Goal: Check status: Check status

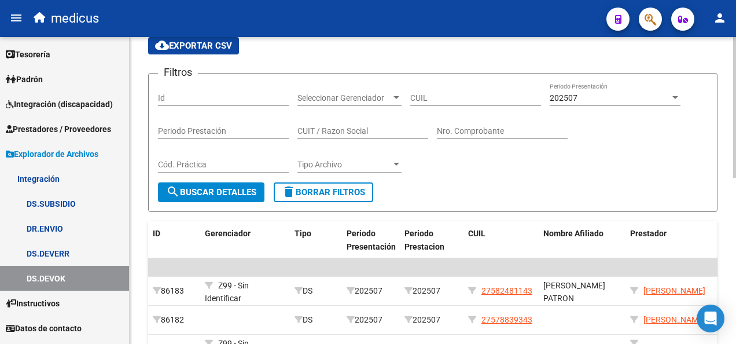
scroll to position [58, 0]
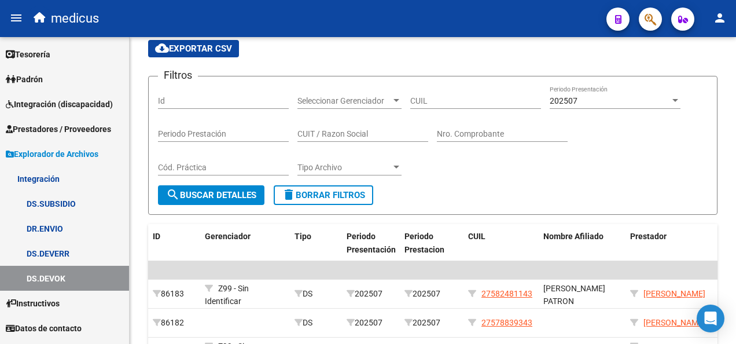
click at [63, 203] on link "DS.SUBSIDIO" at bounding box center [64, 203] width 129 height 25
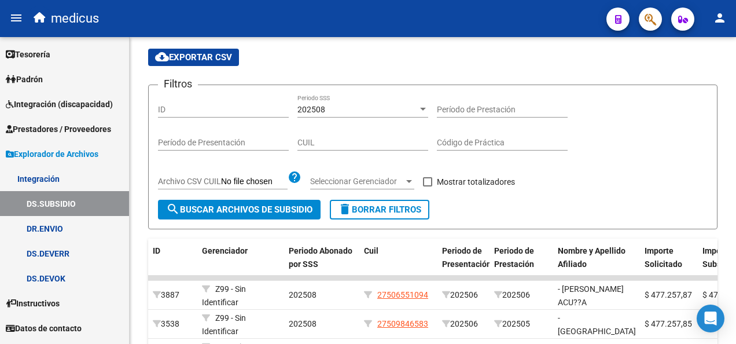
scroll to position [58, 0]
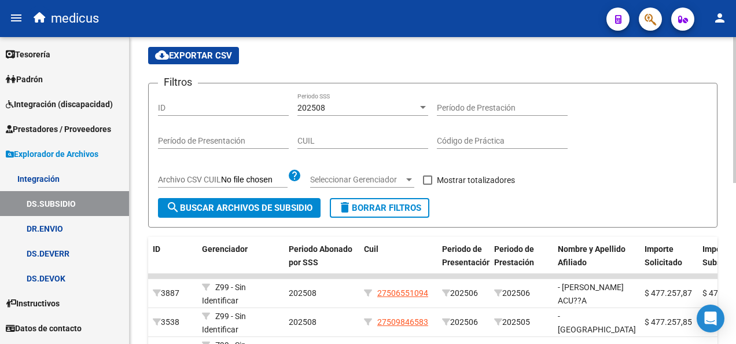
click at [386, 141] on input "CUIL" at bounding box center [363, 141] width 131 height 10
paste input "20-57766066-3"
type input "20-57766066-3"
click at [389, 111] on div "202508" at bounding box center [358, 108] width 120 height 10
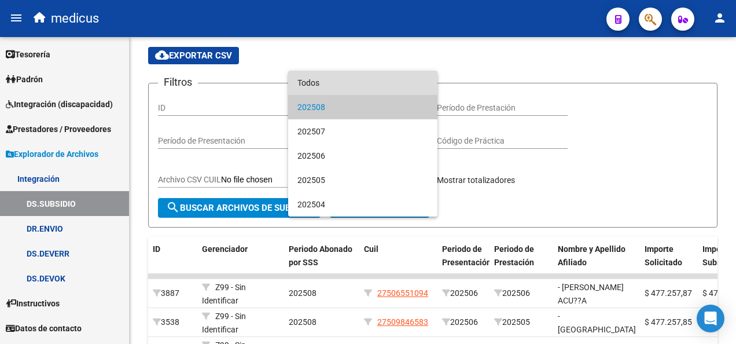
click at [362, 84] on span "Todos" at bounding box center [363, 83] width 131 height 24
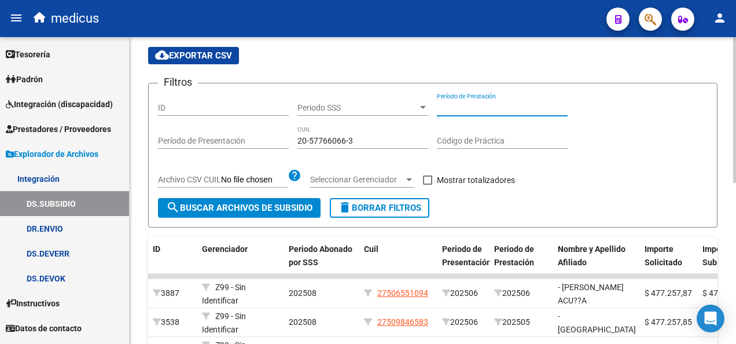
click at [467, 109] on input "Período de Prestación" at bounding box center [502, 108] width 131 height 10
type input "202504"
click at [290, 208] on span "search Buscar Archivos de Subsidio" at bounding box center [239, 208] width 146 height 10
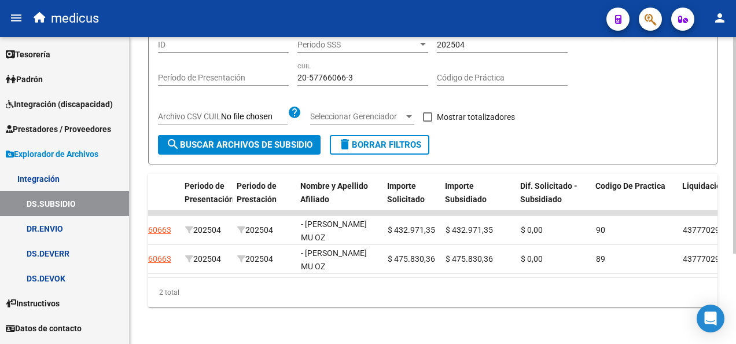
scroll to position [0, 250]
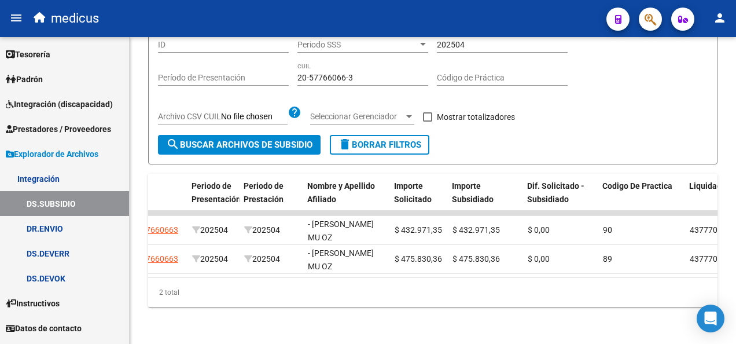
click at [50, 230] on link "DR.ENVIO" at bounding box center [64, 228] width 129 height 25
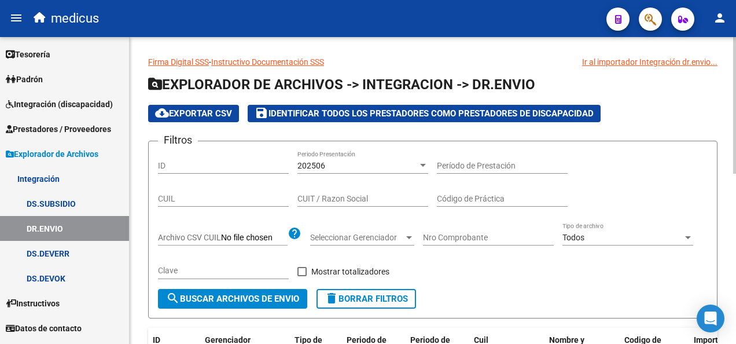
click at [359, 201] on input "CUIT / Razon Social" at bounding box center [363, 199] width 131 height 10
paste input "27230375955"
type input "27230375955"
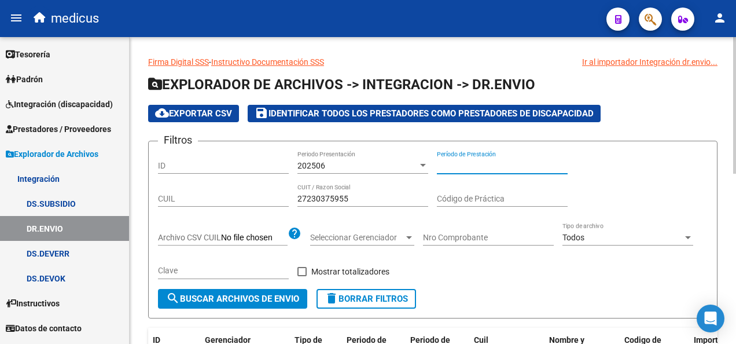
click at [468, 164] on input "Período de Prestación" at bounding box center [502, 166] width 131 height 10
type input "202503"
click at [501, 279] on div "Filtros ID 202506 Periodo Presentación 202503 Período de Prestación CUIL 272303…" at bounding box center [433, 220] width 550 height 138
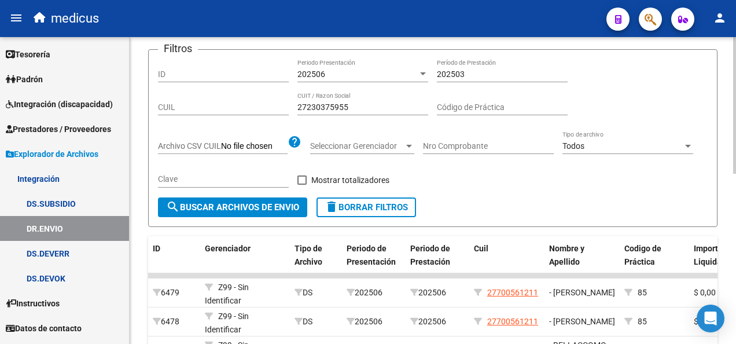
scroll to position [116, 0]
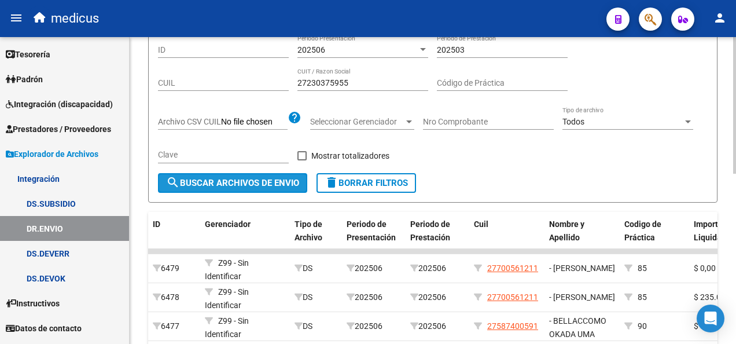
click at [266, 182] on span "search Buscar Archivos de Envio" at bounding box center [232, 183] width 133 height 10
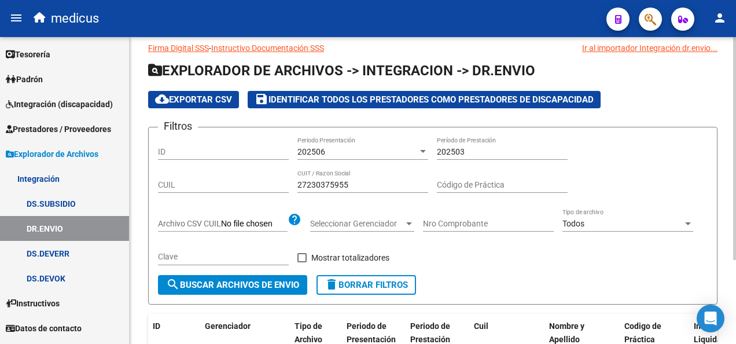
scroll to position [0, 0]
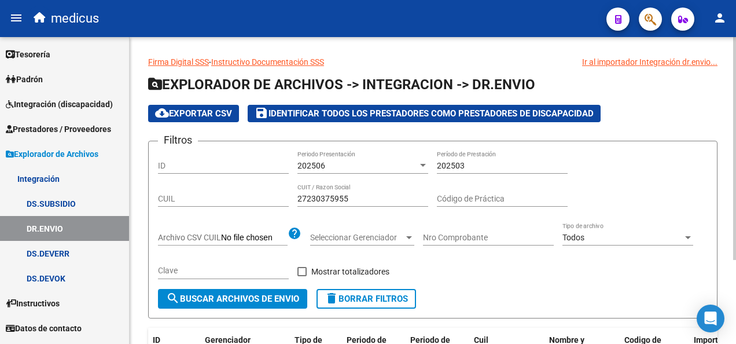
click at [395, 167] on div "202506" at bounding box center [358, 166] width 120 height 10
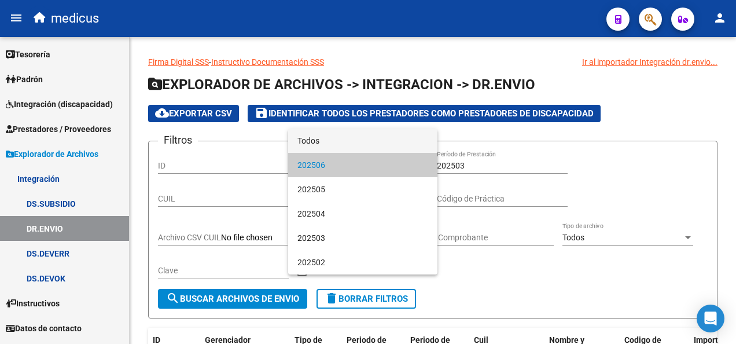
click at [375, 137] on span "Todos" at bounding box center [363, 141] width 131 height 24
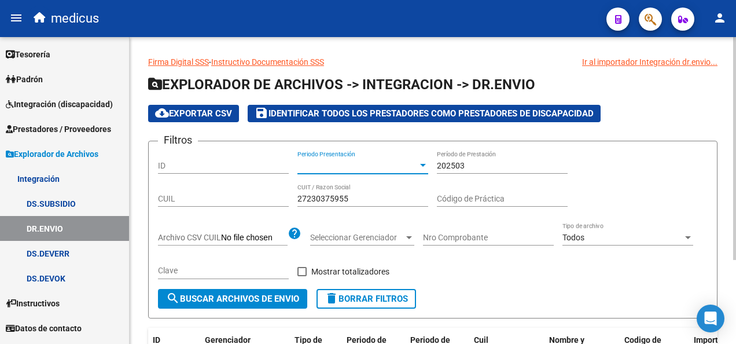
click at [260, 299] on span "search Buscar Archivos de Envio" at bounding box center [232, 299] width 133 height 10
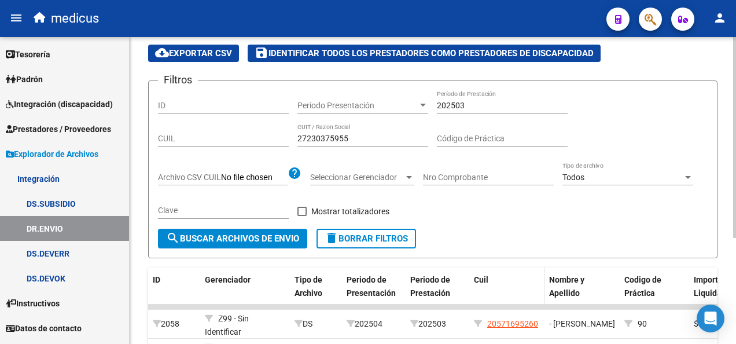
scroll to position [46, 0]
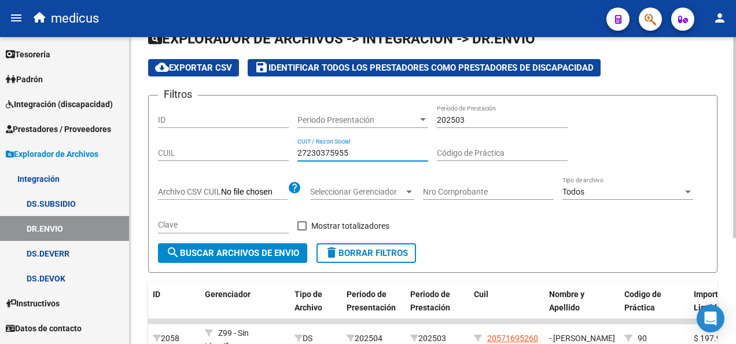
drag, startPoint x: 352, startPoint y: 153, endPoint x: 295, endPoint y: 151, distance: 56.8
click at [295, 151] on div "Filtros ID Periodo Presentación Periodo Presentación 202503 Período de Prestaci…" at bounding box center [433, 174] width 550 height 138
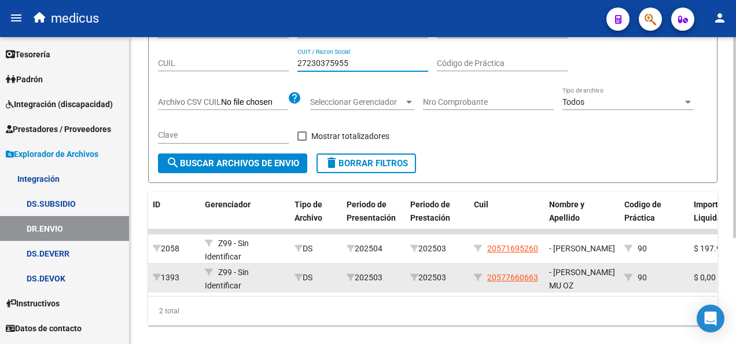
scroll to position [162, 0]
